Goal: Find specific page/section: Find specific page/section

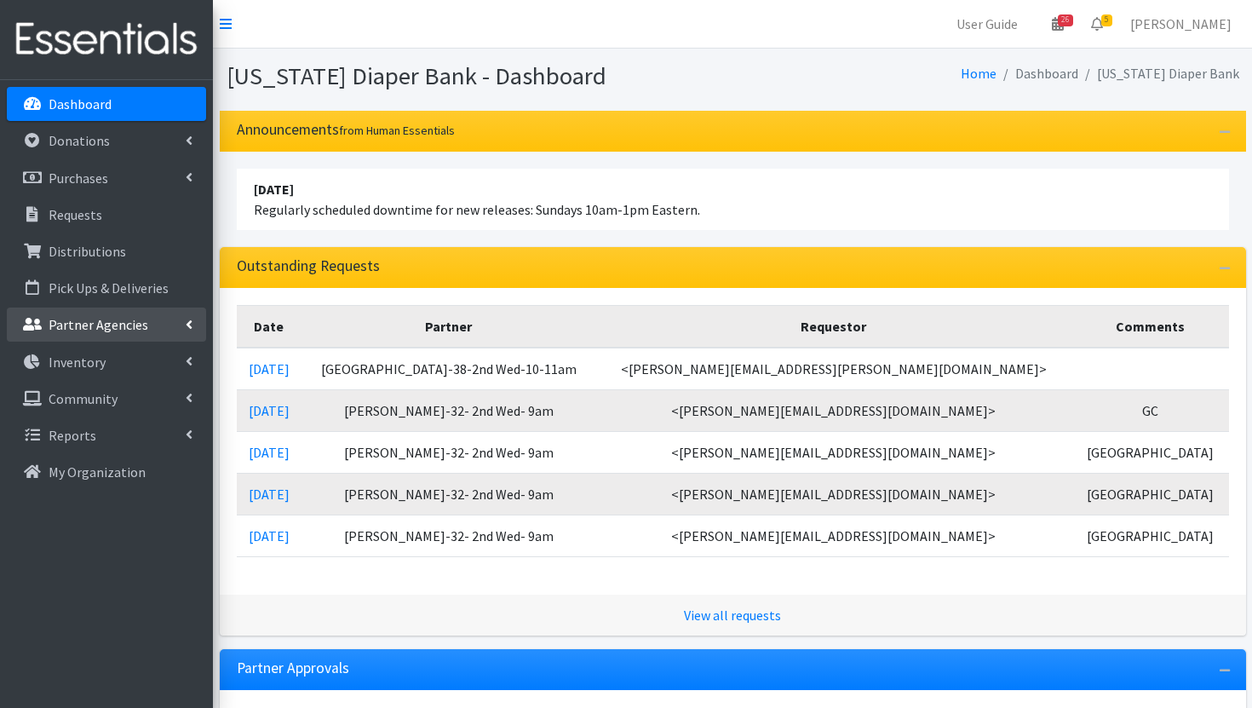
click at [141, 329] on p "Partner Agencies" at bounding box center [99, 324] width 100 height 17
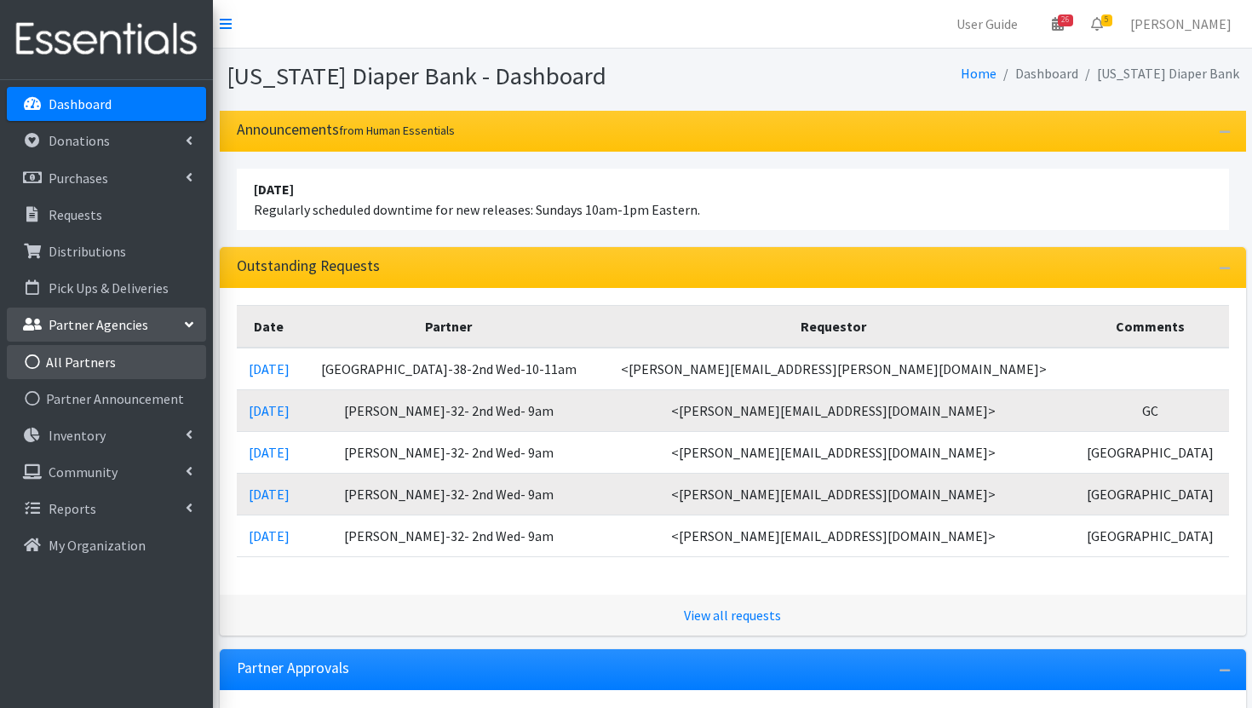
click at [128, 369] on link "All Partners" at bounding box center [106, 362] width 199 height 34
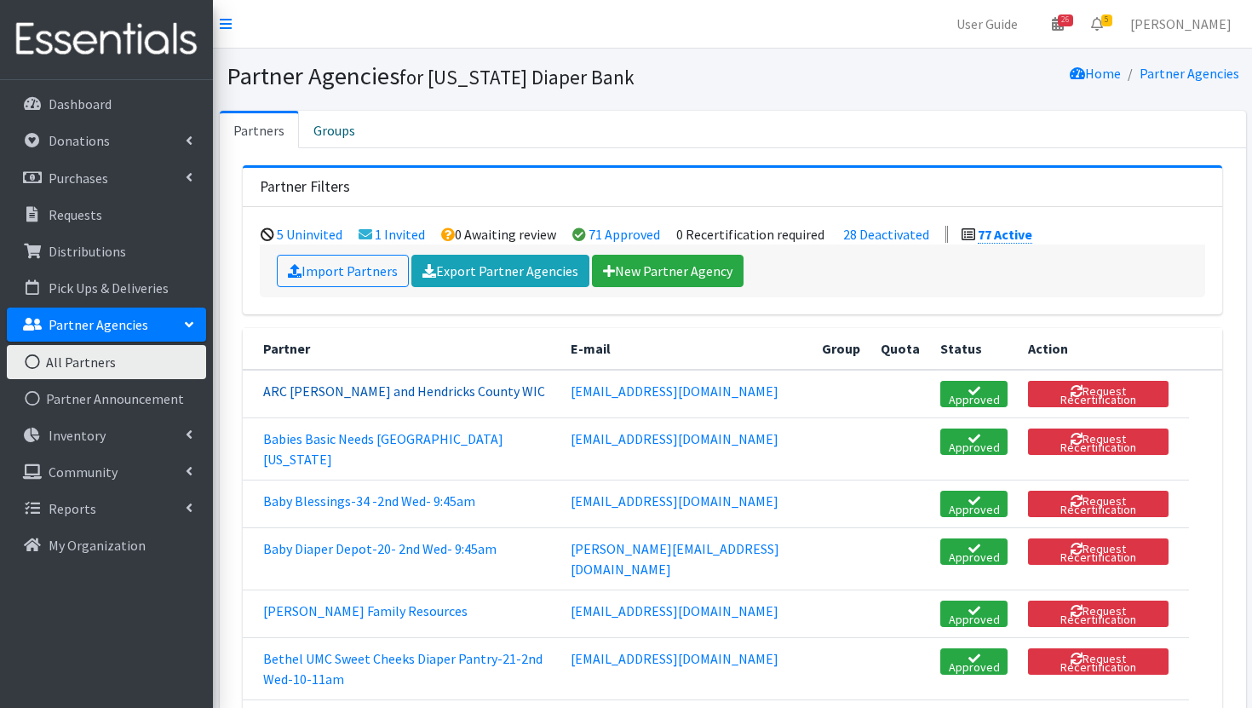
click at [422, 393] on link "ARC Boone and Hendricks County WIC" at bounding box center [404, 390] width 282 height 17
click at [910, 235] on link "28 Deactivated" at bounding box center [886, 234] width 86 height 17
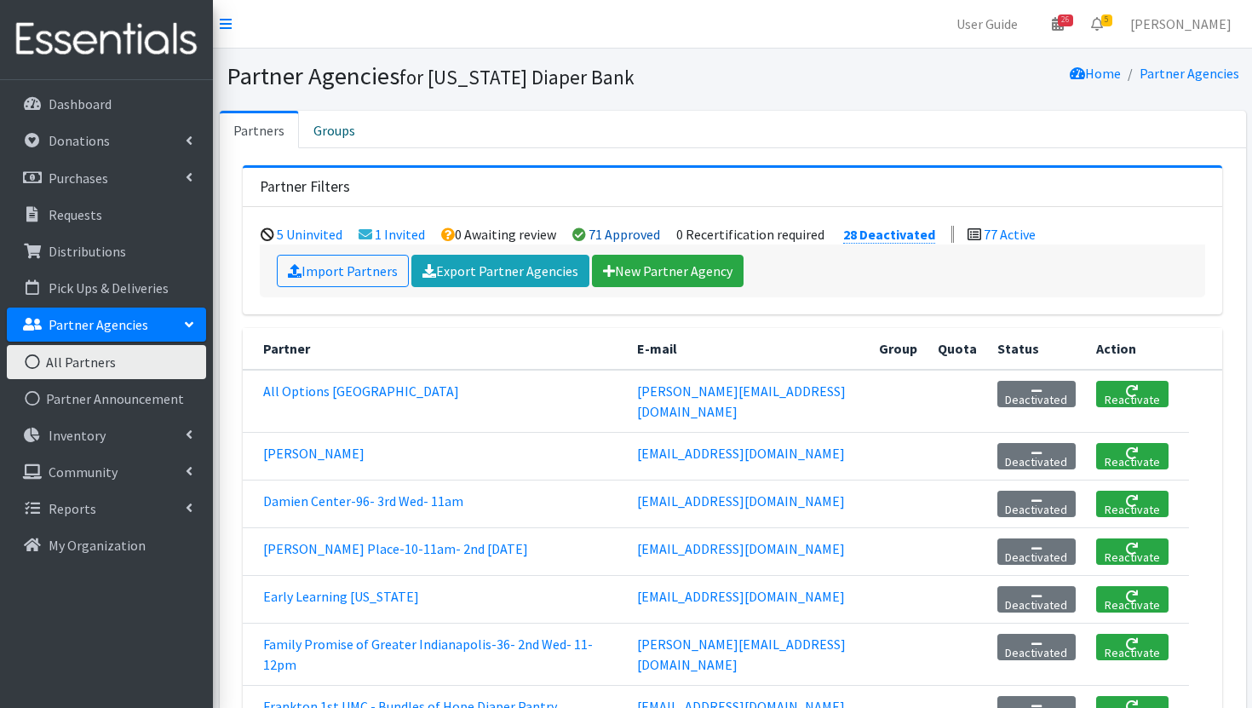
click at [625, 235] on link "71 Approved" at bounding box center [624, 234] width 72 height 17
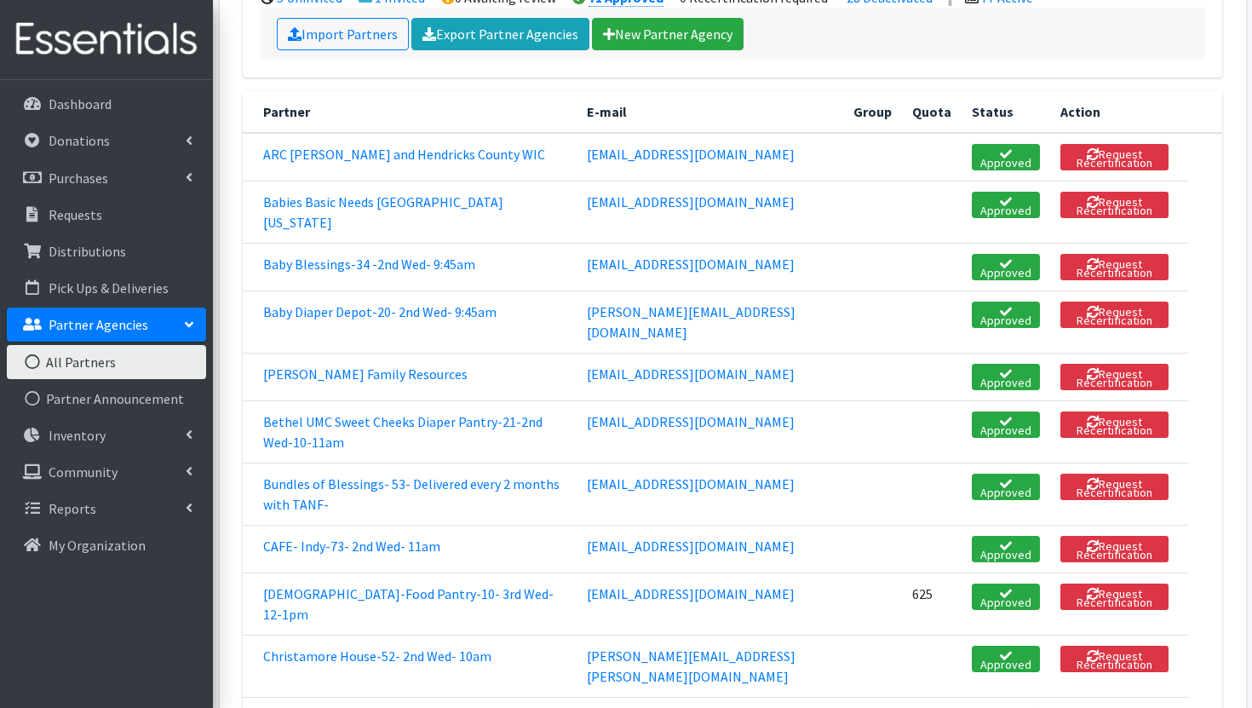
scroll to position [239, 0]
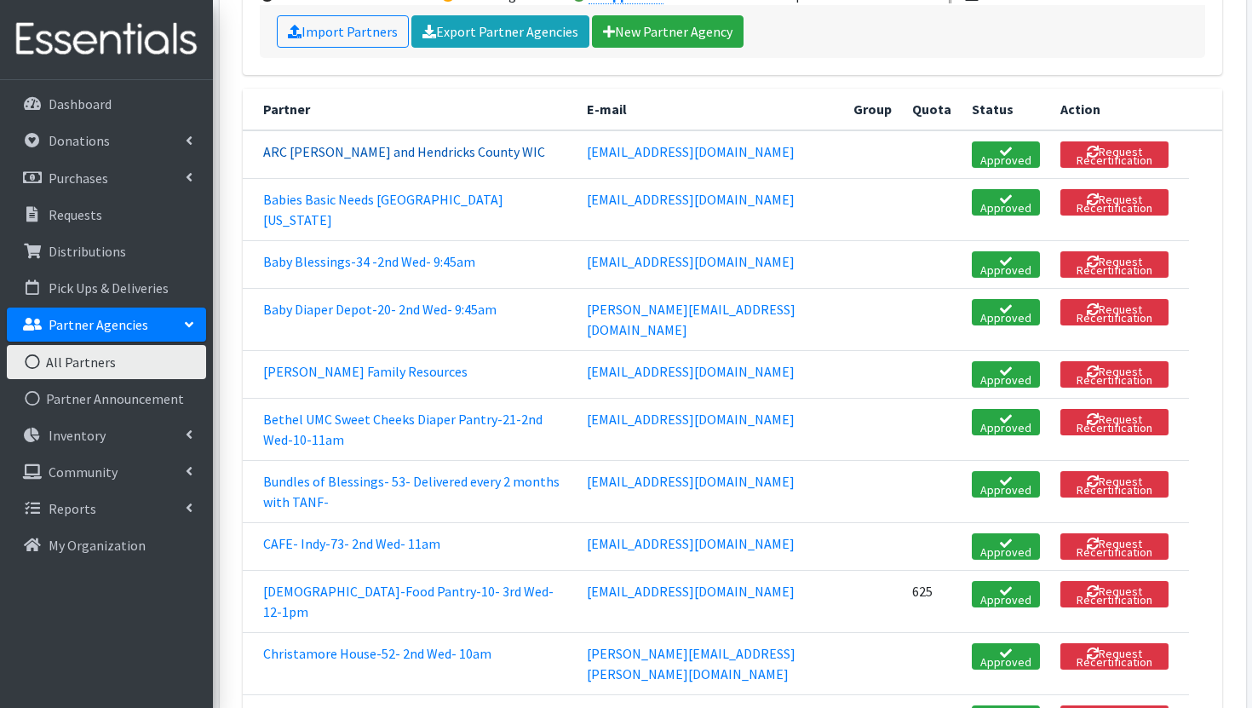
click at [399, 151] on link "ARC Boone and Hendricks County WIC" at bounding box center [404, 151] width 282 height 17
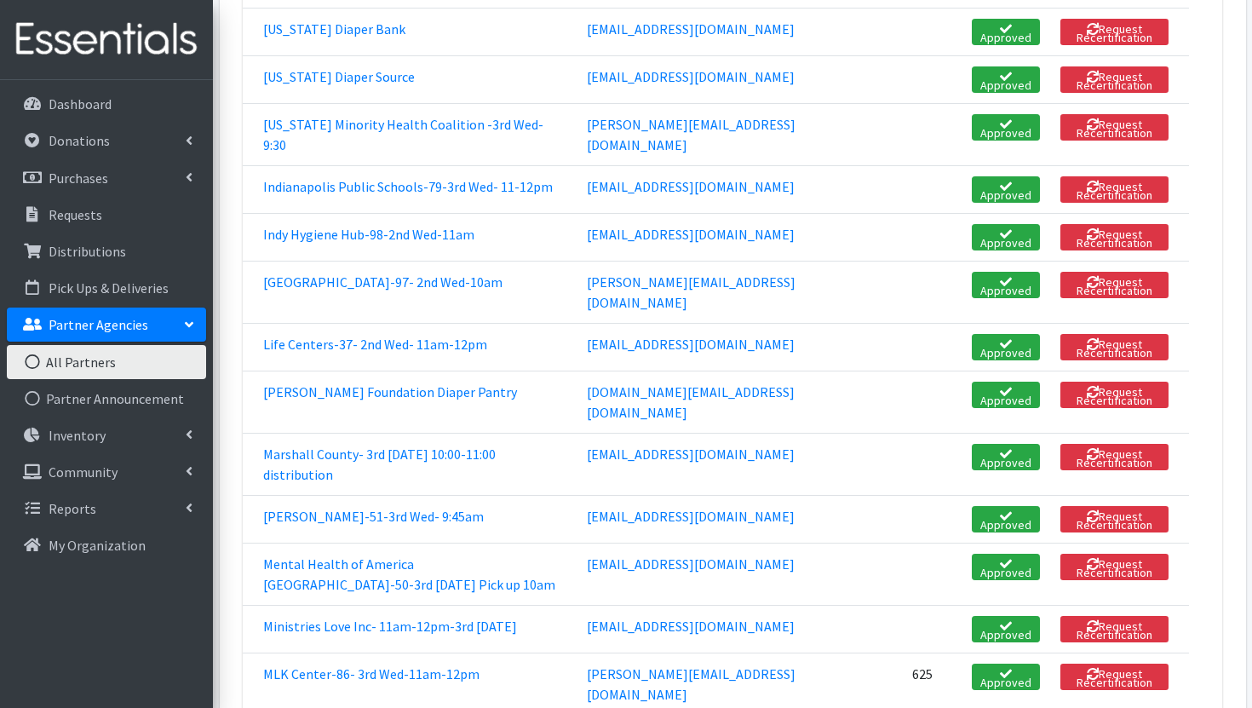
scroll to position [1857, 0]
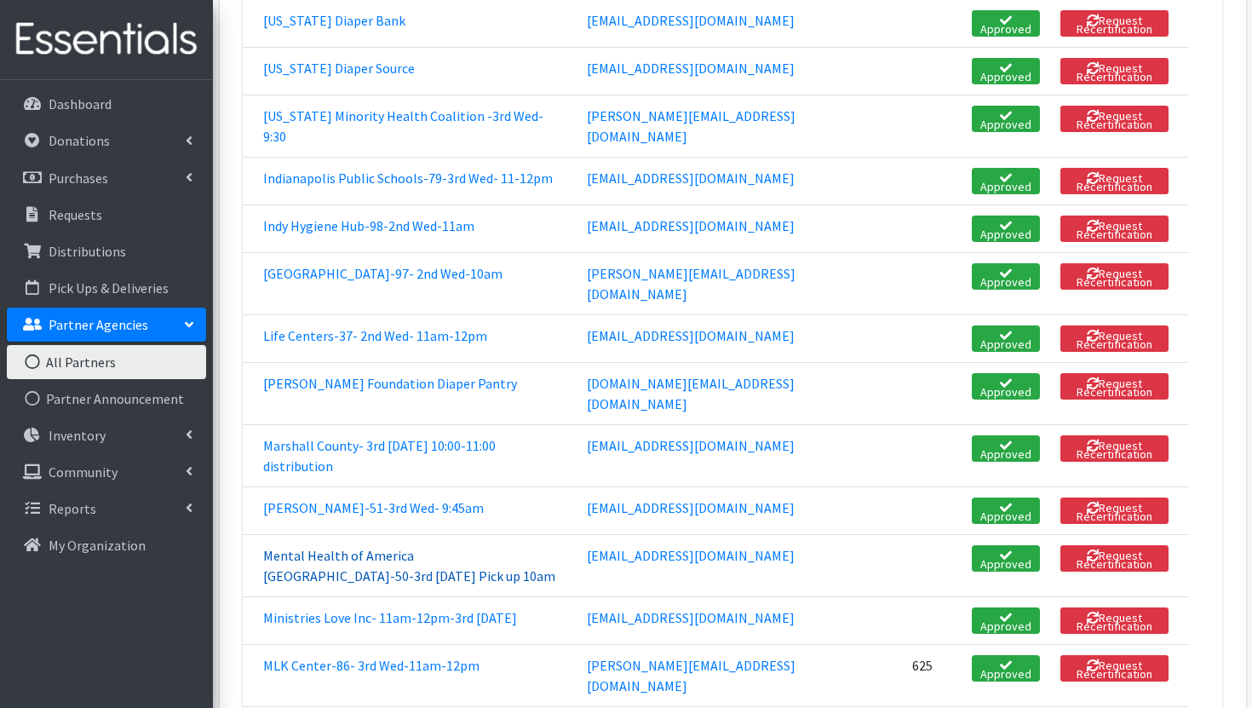
click at [408, 547] on link "Mental Health of America [GEOGRAPHIC_DATA]-50-3rd [DATE] Pick up 10am" at bounding box center [409, 565] width 292 height 37
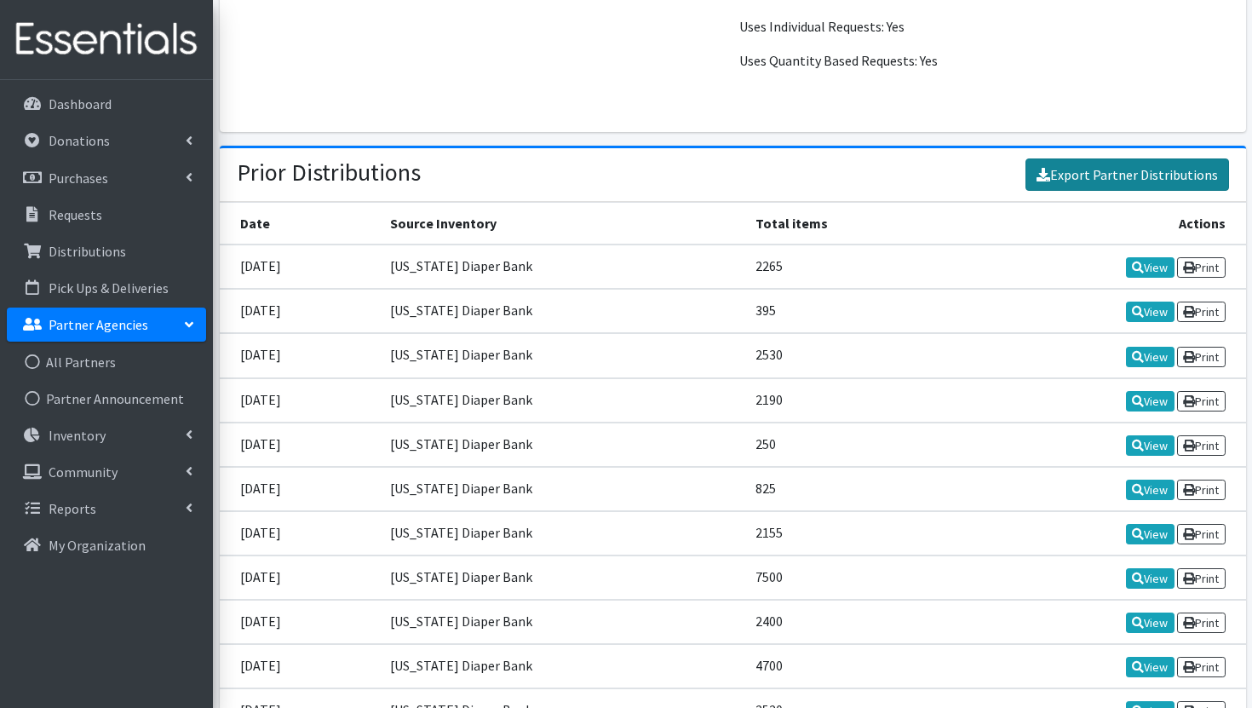
scroll to position [2015, 0]
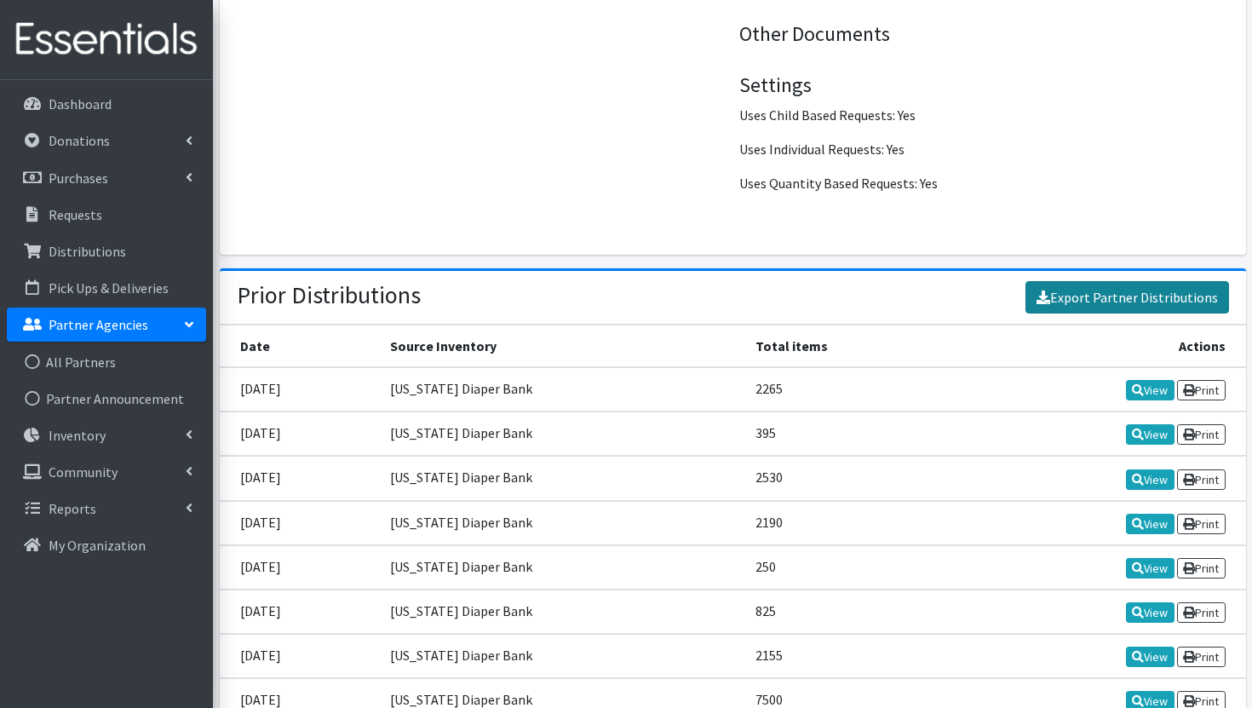
click at [1105, 292] on link "Export Partner Distributions" at bounding box center [1127, 297] width 204 height 32
click at [1029, 26] on h4 "Other Documents" at bounding box center [982, 34] width 486 height 25
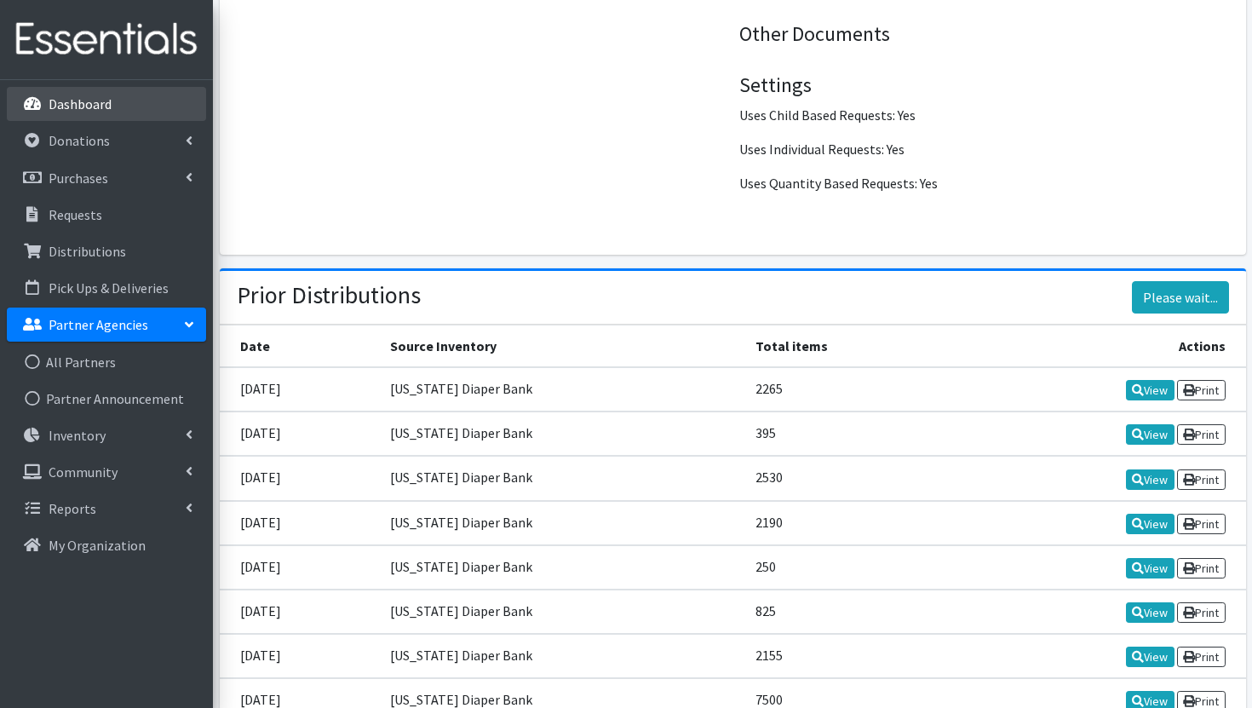
click at [181, 104] on link "Dashboard" at bounding box center [106, 104] width 199 height 34
